Goal: Information Seeking & Learning: Learn about a topic

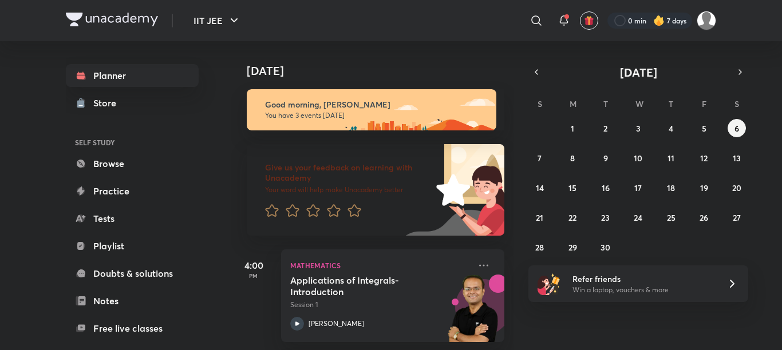
click at [440, 49] on div "[DATE]" at bounding box center [373, 59] width 285 height 37
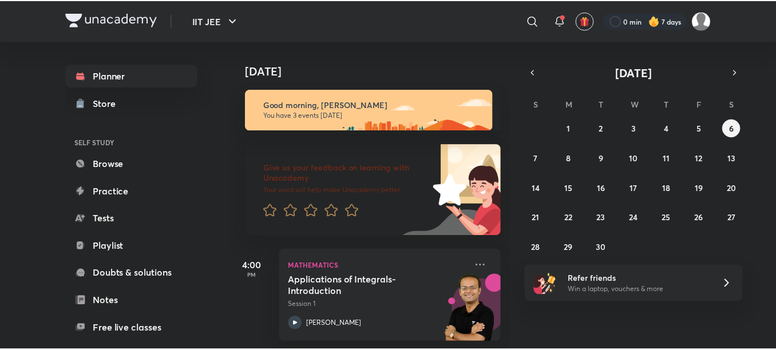
scroll to position [23, 0]
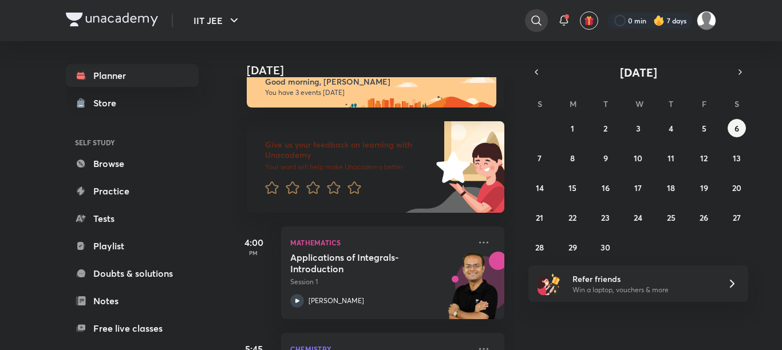
click at [537, 19] on icon at bounding box center [537, 21] width 14 height 14
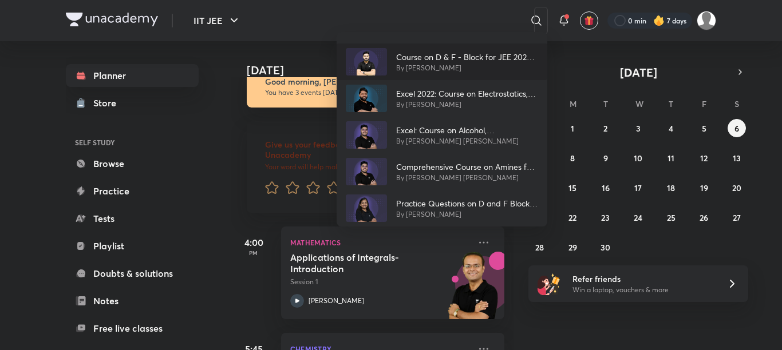
click at [516, 60] on p "Course on D & F - Block for JEE 2025 Class 12" at bounding box center [467, 57] width 142 height 12
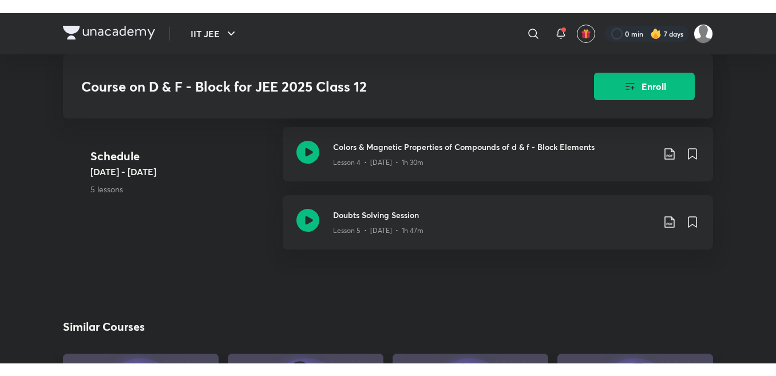
scroll to position [618, 0]
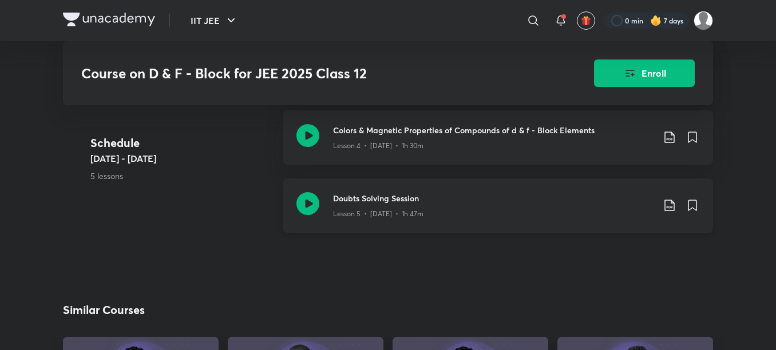
click at [578, 202] on h3 "Doubts Solving Session" at bounding box center [493, 198] width 321 height 12
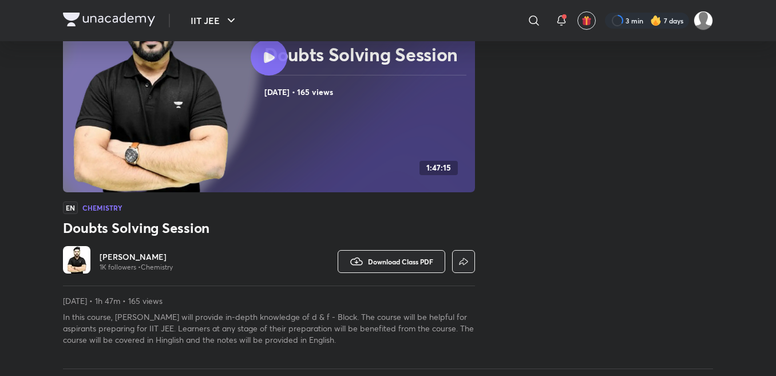
scroll to position [137, 0]
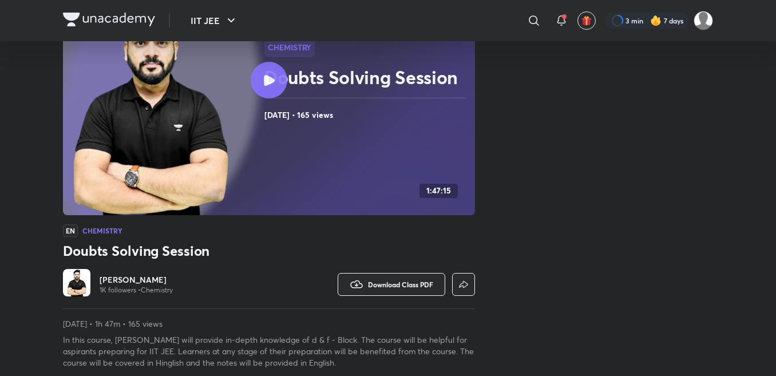
click at [268, 89] on div at bounding box center [269, 80] width 37 height 37
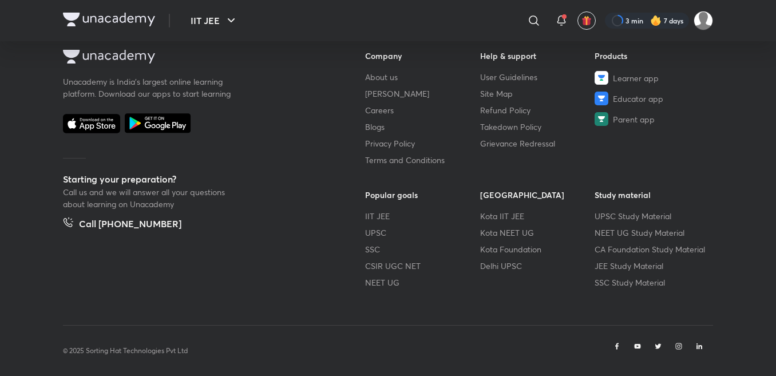
scroll to position [714, 0]
